Goal: Obtain resource: Download file/media

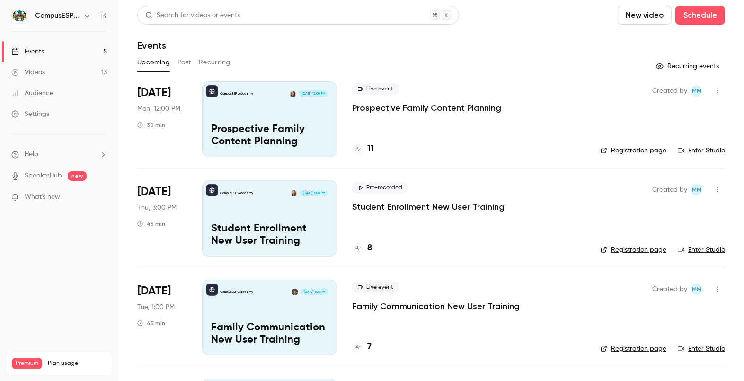
click at [187, 62] on button "Past" at bounding box center [185, 62] width 14 height 15
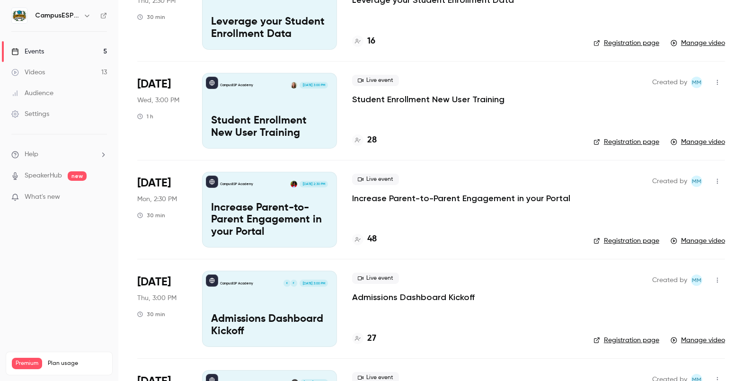
scroll to position [211, 0]
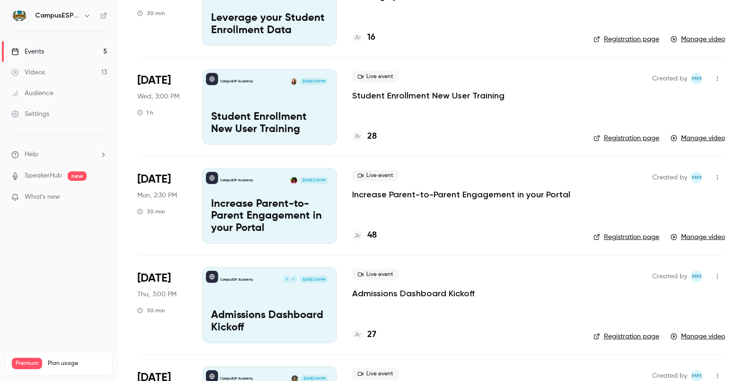
click at [307, 204] on p "Increase Parent-to-Parent Engagement in your Portal" at bounding box center [269, 216] width 117 height 36
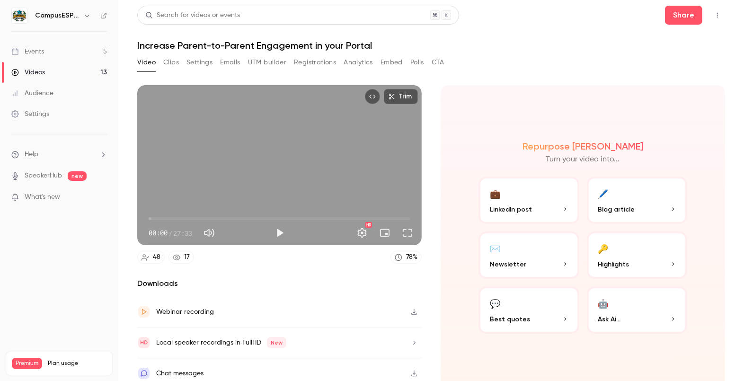
click at [328, 61] on button "Registrations" at bounding box center [315, 62] width 42 height 15
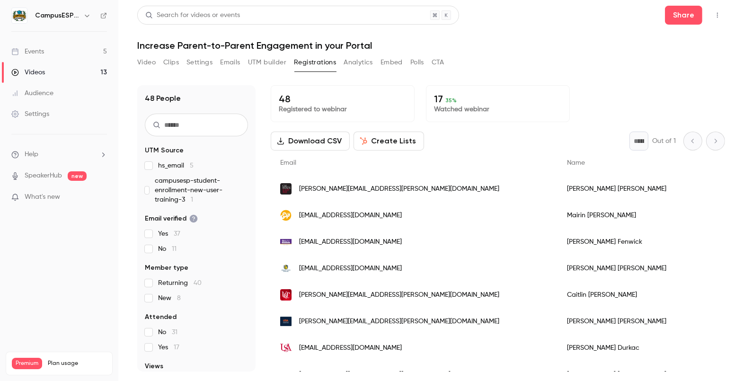
click at [365, 59] on button "Analytics" at bounding box center [358, 62] width 29 height 15
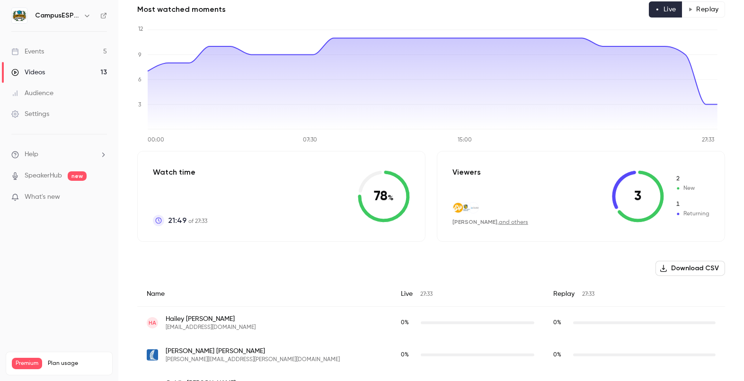
scroll to position [85, 0]
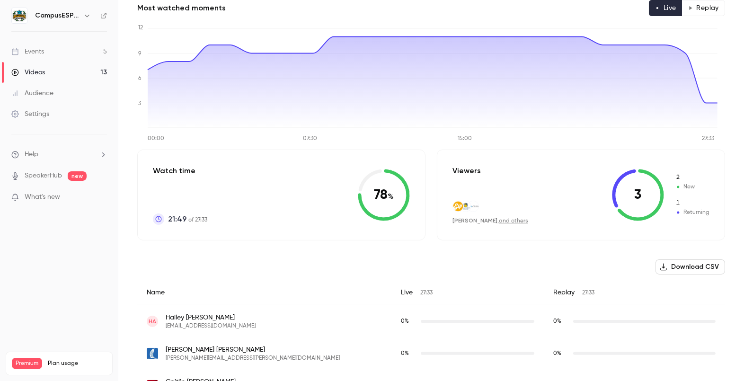
click at [684, 265] on button "Download CSV" at bounding box center [691, 266] width 70 height 15
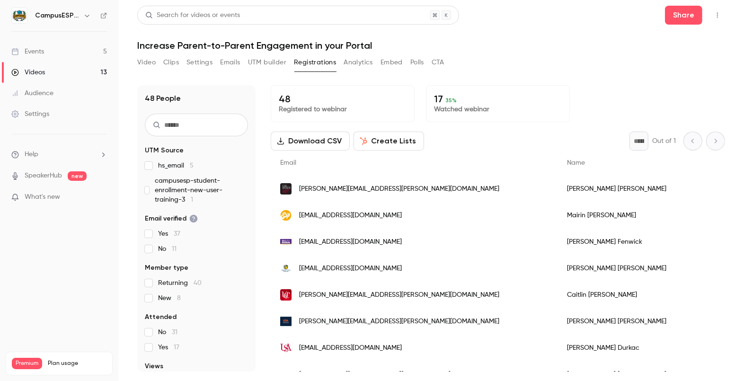
click at [33, 53] on div "Events" at bounding box center [27, 51] width 33 height 9
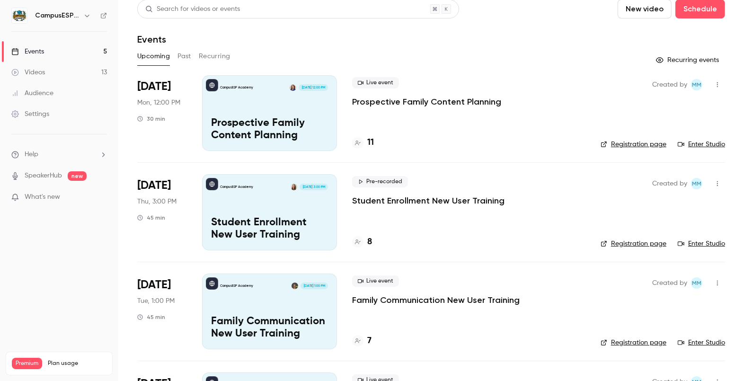
scroll to position [16, 0]
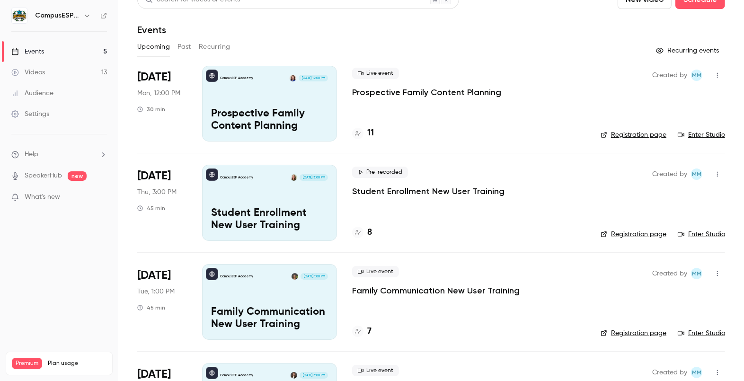
click at [182, 41] on button "Past" at bounding box center [185, 46] width 14 height 15
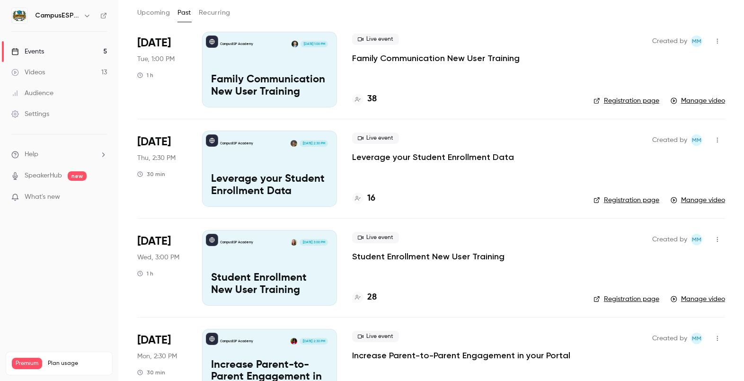
scroll to position [41, 0]
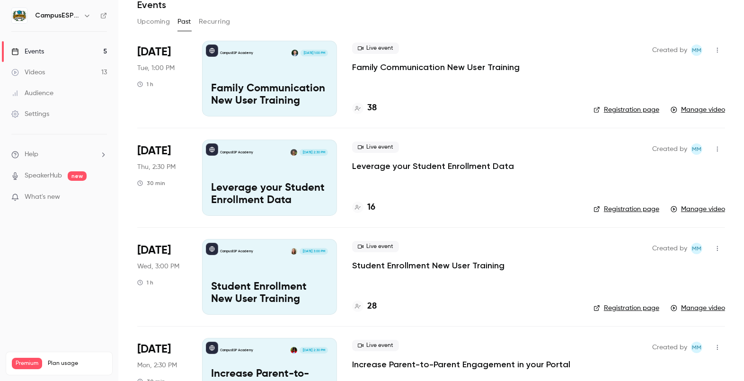
click at [369, 261] on p "Student Enrollment New User Training" at bounding box center [428, 265] width 152 height 11
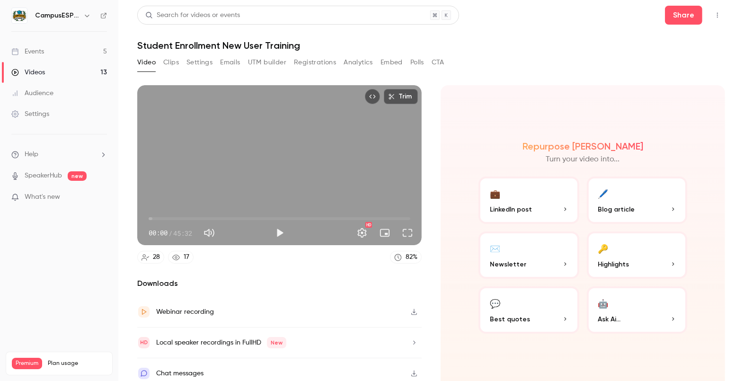
click at [355, 62] on button "Analytics" at bounding box center [358, 62] width 29 height 15
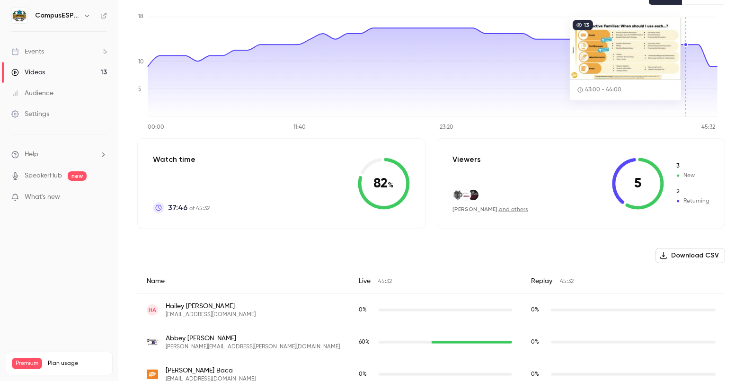
scroll to position [139, 0]
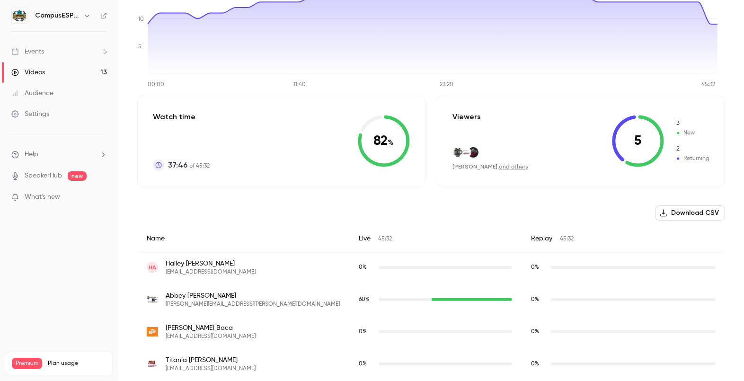
click at [685, 214] on button "Download CSV" at bounding box center [691, 212] width 70 height 15
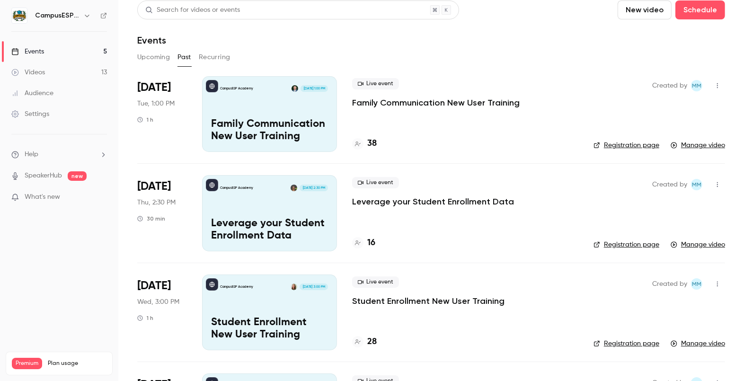
click at [285, 222] on p "Leverage your Student Enrollment Data" at bounding box center [269, 230] width 117 height 25
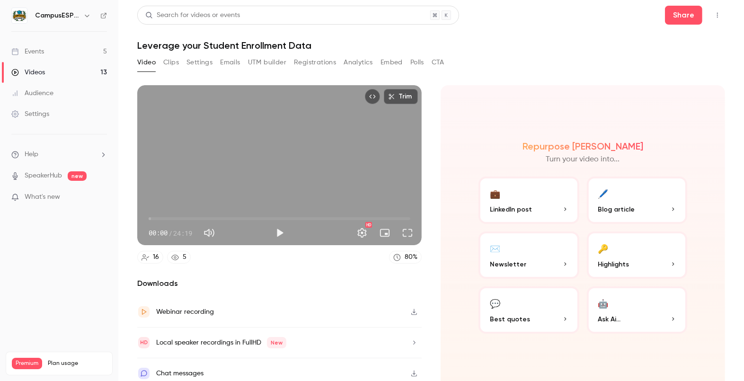
click at [367, 59] on button "Analytics" at bounding box center [358, 62] width 29 height 15
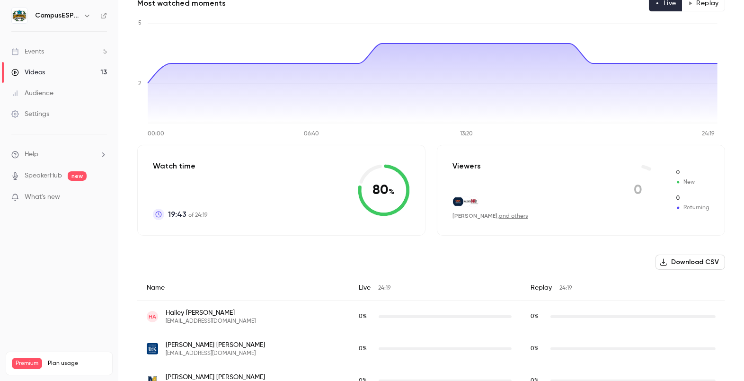
scroll to position [201, 0]
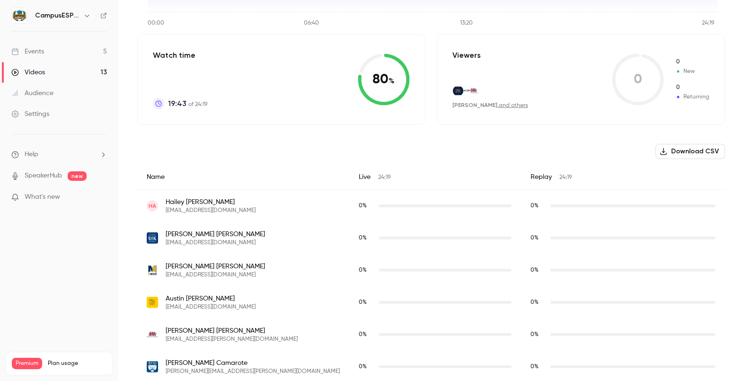
click at [688, 152] on button "Download CSV" at bounding box center [691, 151] width 70 height 15
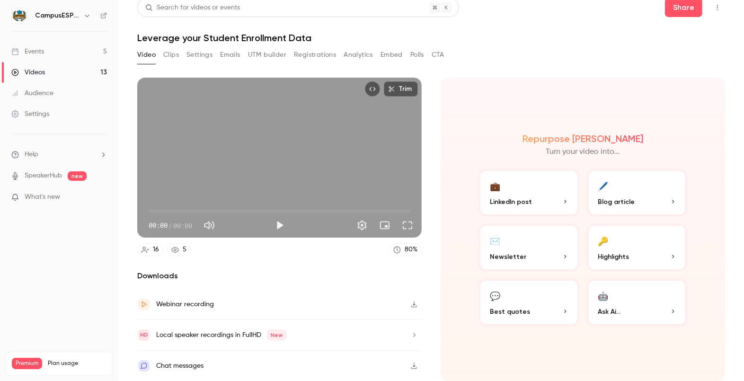
scroll to position [5, 0]
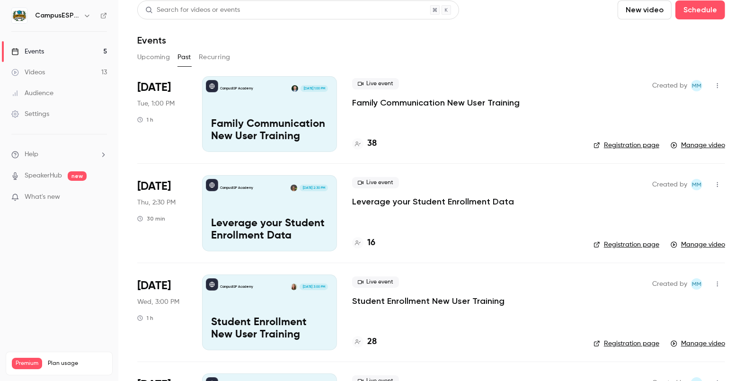
click at [411, 100] on p "Family Communication New User Training" at bounding box center [436, 102] width 168 height 11
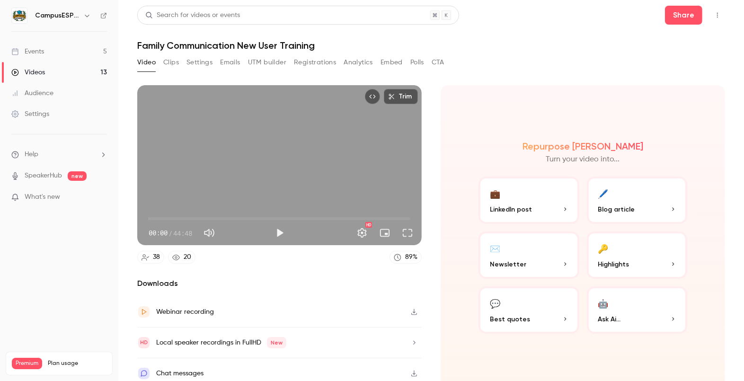
click at [354, 60] on button "Analytics" at bounding box center [358, 62] width 29 height 15
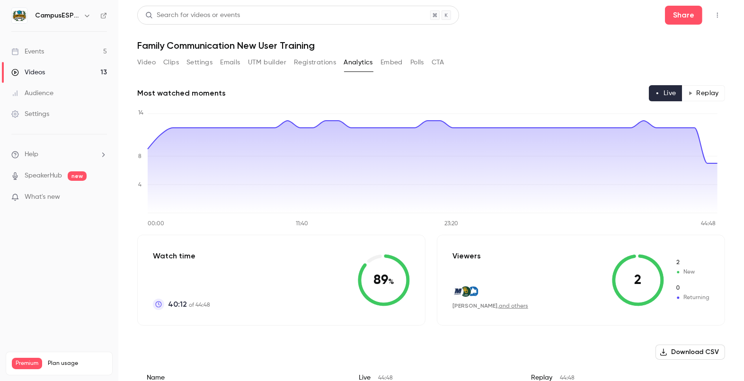
click at [680, 349] on button "Download CSV" at bounding box center [691, 352] width 70 height 15
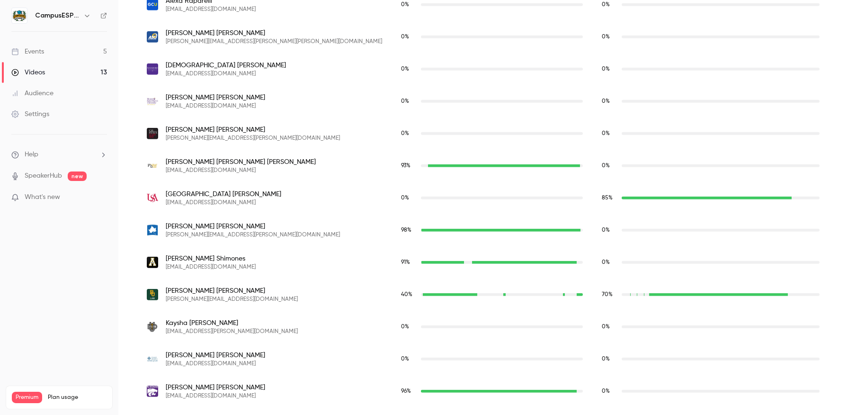
scroll to position [1206, 0]
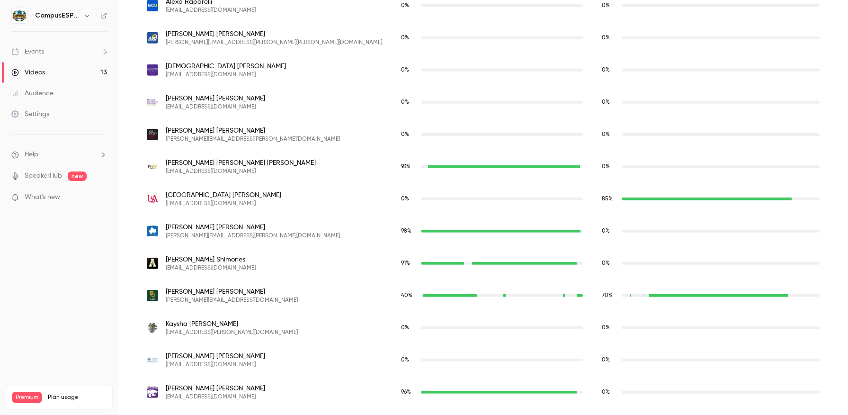
click at [54, 49] on link "Events 5" at bounding box center [59, 51] width 118 height 21
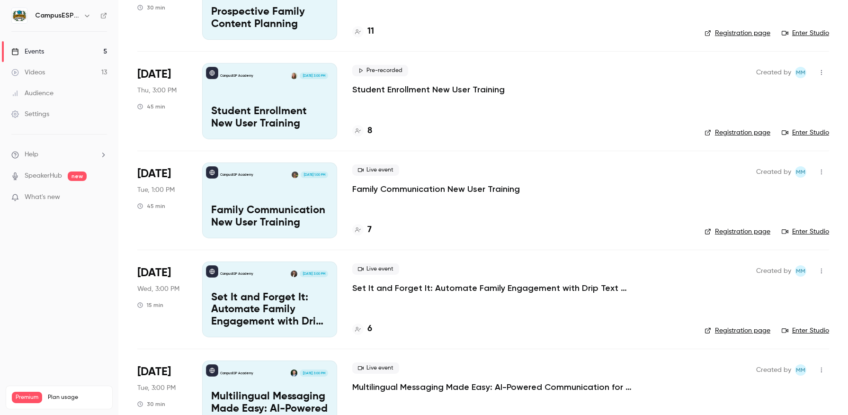
scroll to position [155, 0]
